Goal: Task Accomplishment & Management: Complete application form

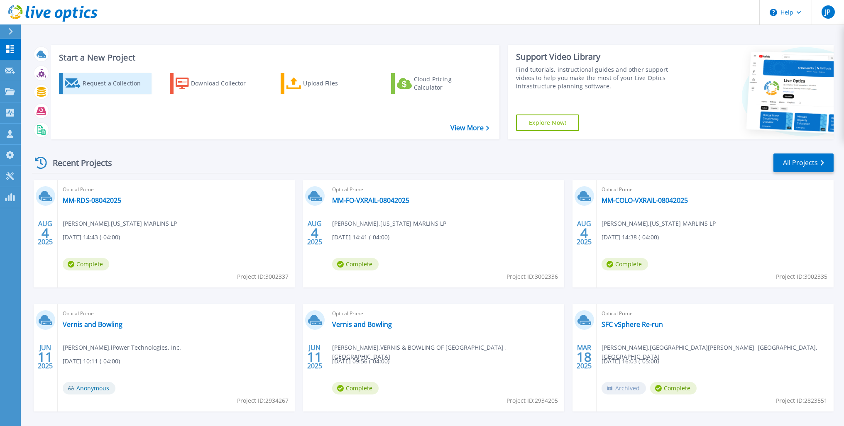
click at [128, 84] on div "Request a Collection" at bounding box center [116, 83] width 66 height 17
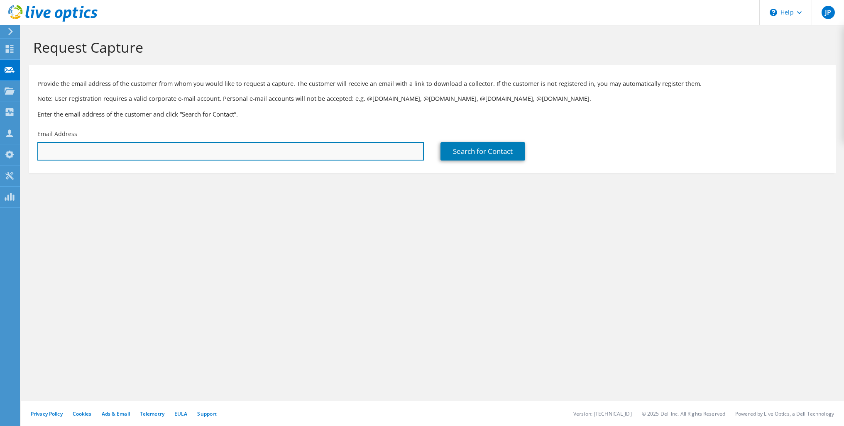
click at [74, 146] on input "text" at bounding box center [230, 151] width 386 height 18
paste input "[PERSON_NAME][EMAIL_ADDRESS][DOMAIN_NAME]"
type input "[PERSON_NAME][EMAIL_ADDRESS][DOMAIN_NAME]"
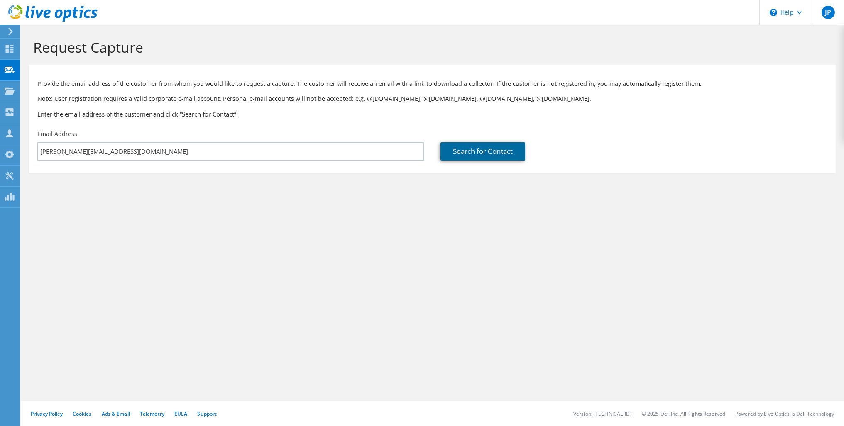
click at [518, 150] on link "Search for Contact" at bounding box center [482, 151] width 85 height 18
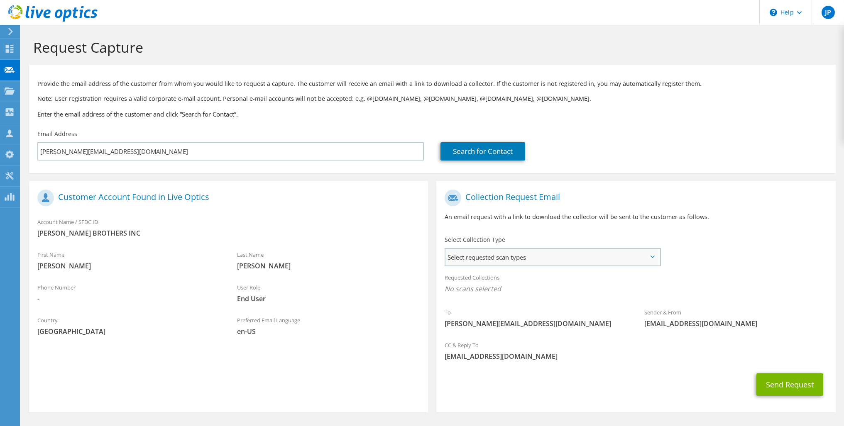
click at [517, 260] on span "Select requested scan types" at bounding box center [552, 257] width 214 height 17
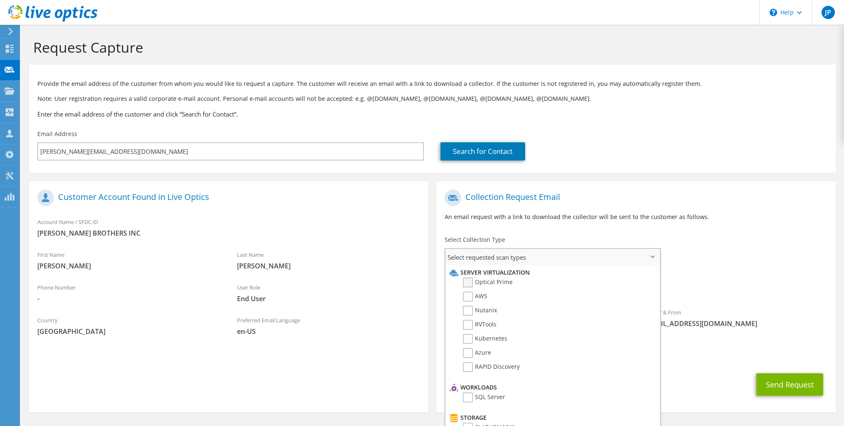
click at [465, 283] on label "Optical Prime" at bounding box center [488, 283] width 50 height 10
click at [0, 0] on input "Optical Prime" at bounding box center [0, 0] width 0 height 0
click at [803, 300] on div "Requested Collections No scans selected Optical Prime" at bounding box center [635, 285] width 399 height 33
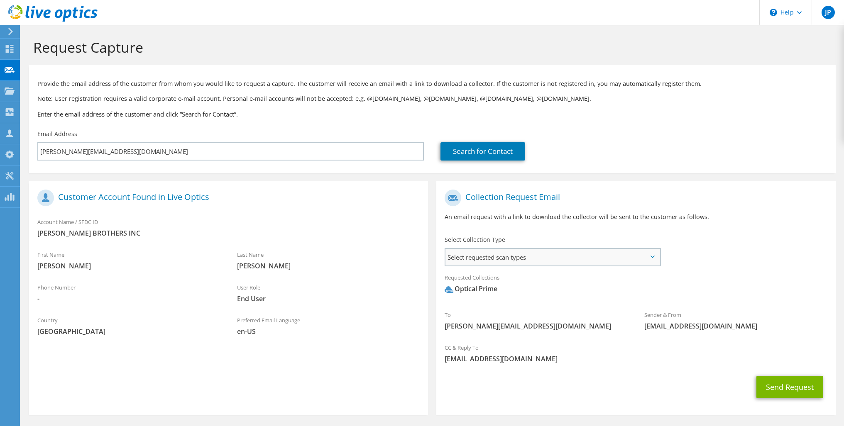
click at [572, 254] on span "Select requested scan types" at bounding box center [552, 257] width 214 height 17
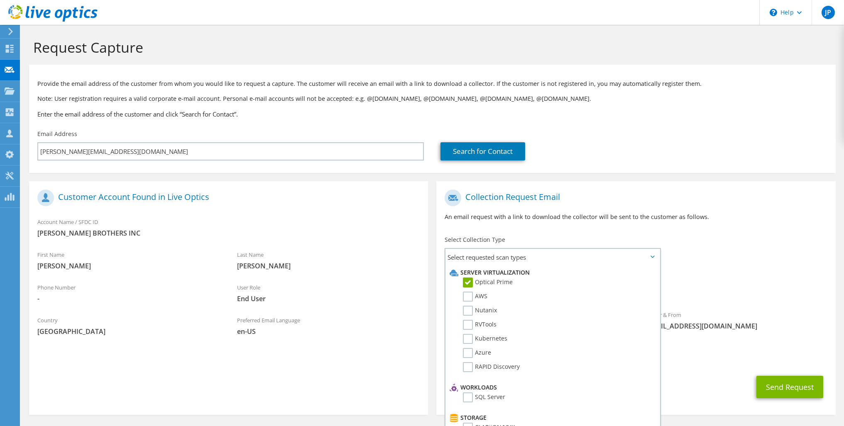
click at [720, 258] on div "To [PERSON_NAME][EMAIL_ADDRESS][DOMAIN_NAME] Sender & From [EMAIL_ADDRESS][DOMA…" at bounding box center [635, 262] width 399 height 154
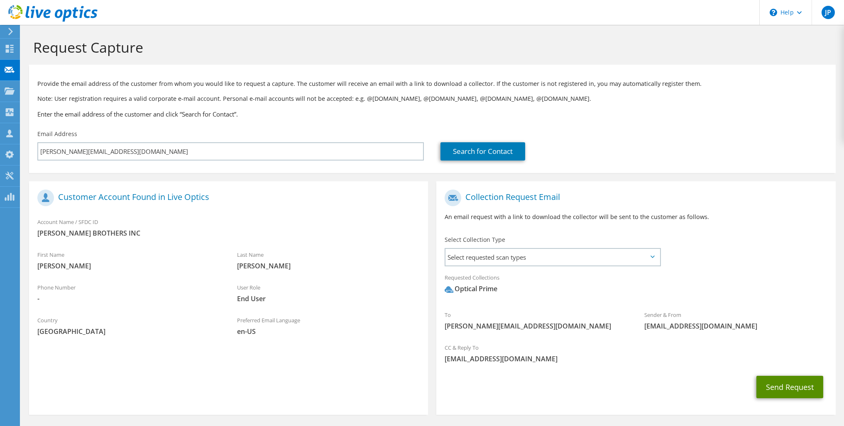
click at [776, 388] on button "Send Request" at bounding box center [789, 387] width 67 height 22
